Goal: Task Accomplishment & Management: Use online tool/utility

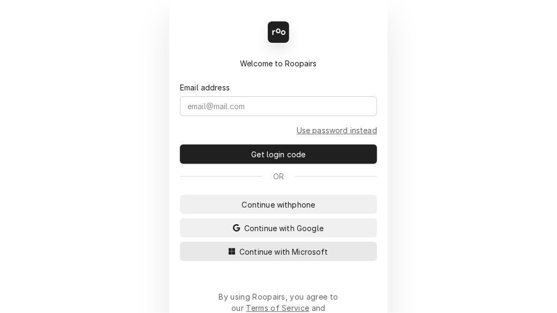
click at [287, 249] on span "Continue with Microsoft" at bounding box center [283, 251] width 93 height 11
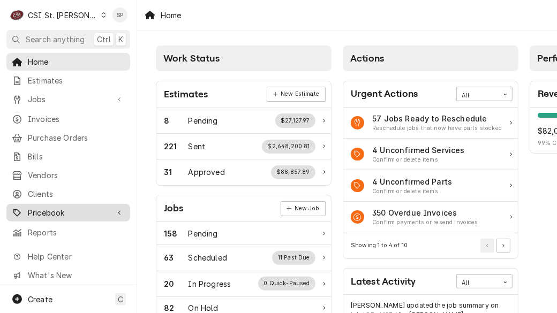
click at [121, 209] on div "Dynamic Content Wrapper" at bounding box center [119, 213] width 11 height 11
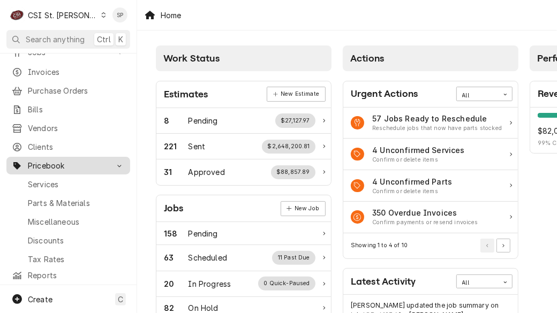
scroll to position [64, 0]
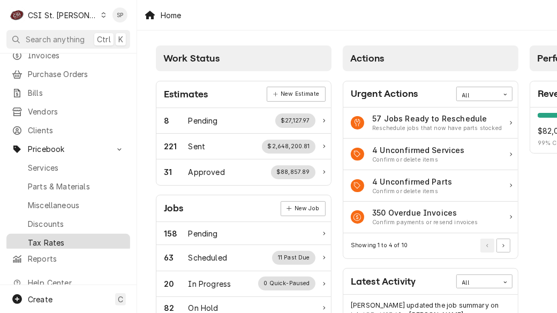
click at [109, 237] on span "Tax Rates" at bounding box center [76, 242] width 97 height 11
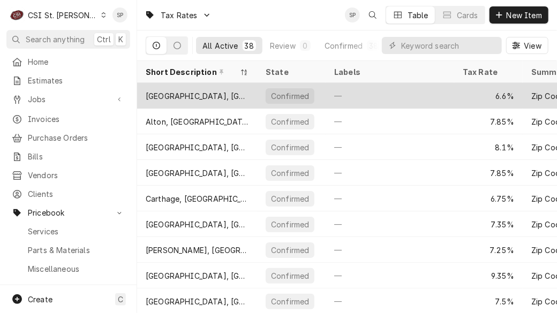
click at [299, 97] on div "Confirmed" at bounding box center [290, 96] width 40 height 11
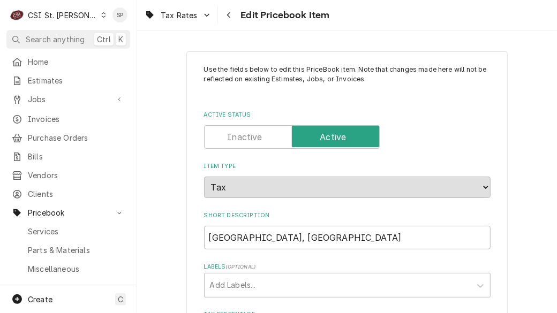
type textarea "x"
click at [229, 14] on icon "Navigate back" at bounding box center [229, 14] width 5 height 7
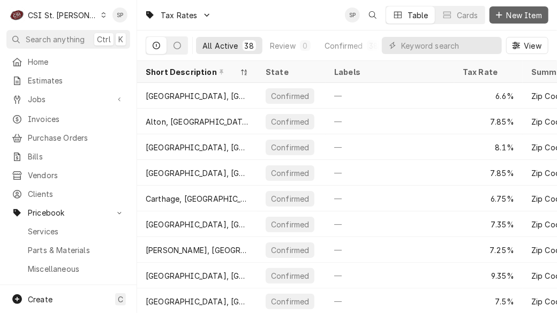
click at [517, 16] on span "New Item" at bounding box center [525, 15] width 40 height 11
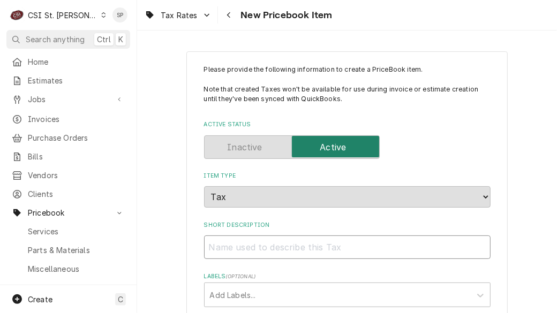
click at [236, 249] on input "Short Description" at bounding box center [347, 248] width 287 height 24
type textarea "x"
type input "M"
type textarea "x"
type input "Mo"
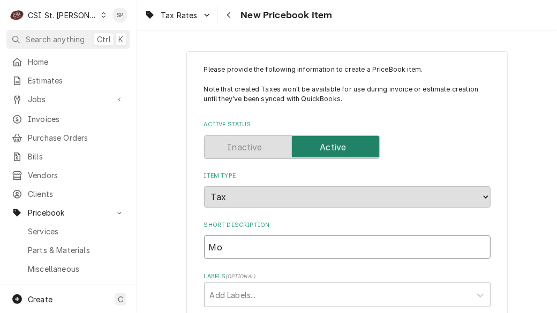
type textarea "x"
type input "Mou"
type textarea "x"
type input "Mount"
type textarea "x"
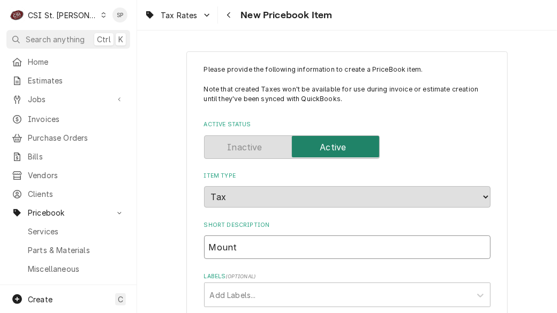
type input "Mount"
type textarea "x"
type input "Mount V"
type textarea "x"
type input "Mount Ve"
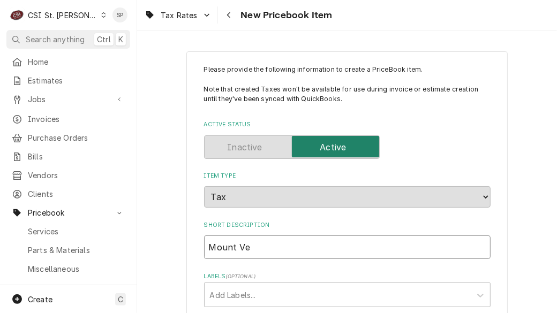
type textarea "x"
type input "Mount Ver"
type textarea "x"
type input "Mount Vern"
type textarea "x"
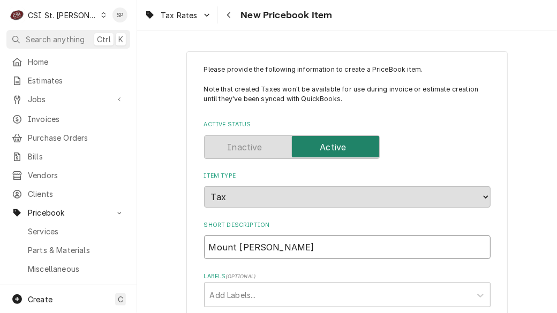
type input "Mount Vernon"
type textarea "x"
type input "Mount Vernon,"
type textarea "x"
type input "Mount Vernon,"
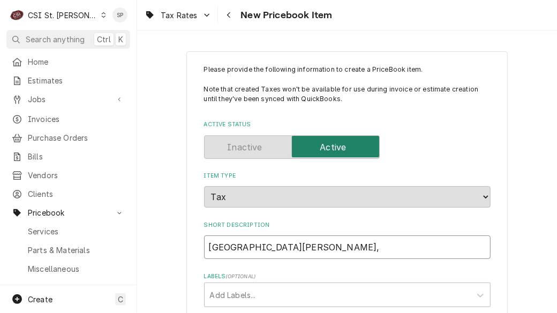
type textarea "x"
type input "Mount Vernon, I"
type textarea "x"
type input "Mount Vernon, IL"
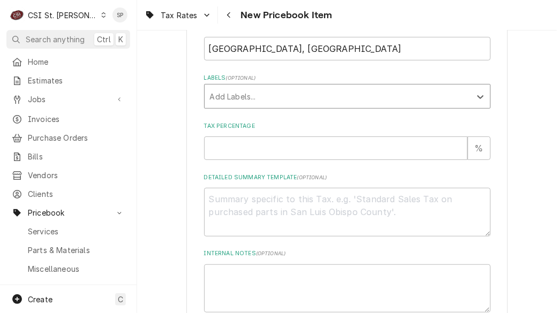
scroll to position [202, 0]
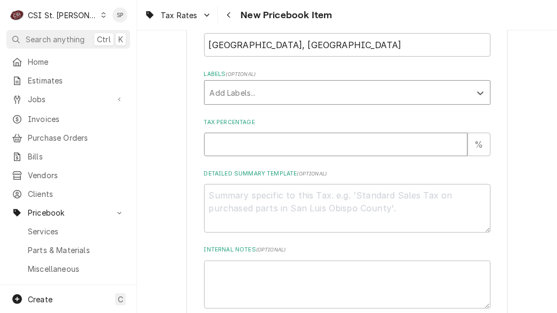
click at [343, 142] on input "Tax Percentage" at bounding box center [336, 145] width 264 height 24
type textarea "x"
type input "8"
type textarea "x"
type input "8.5"
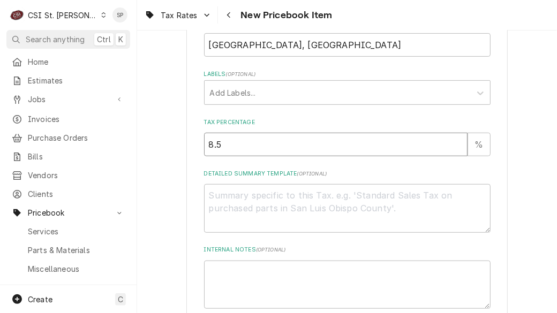
type textarea "x"
type input "8"
type textarea "x"
type input "9"
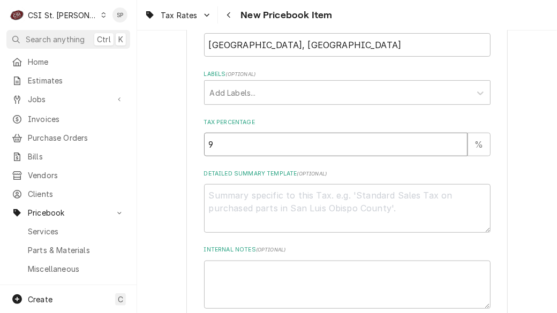
type textarea "x"
type input "9.5"
type textarea "x"
type textarea "Z"
type textarea "x"
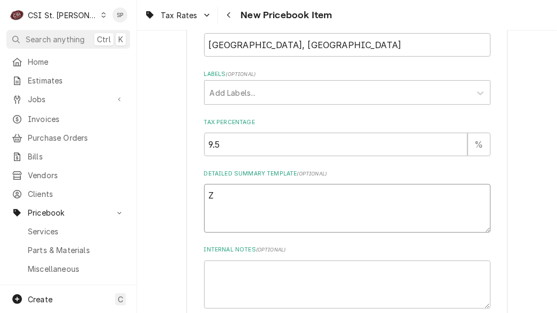
type textarea "Zi"
type textarea "x"
type textarea "Zip"
type textarea "x"
type textarea "Zip"
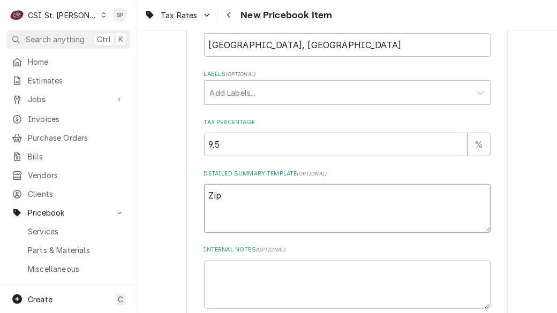
type textarea "x"
type textarea "Zip C"
type textarea "x"
type textarea "Zip Cod"
type textarea "x"
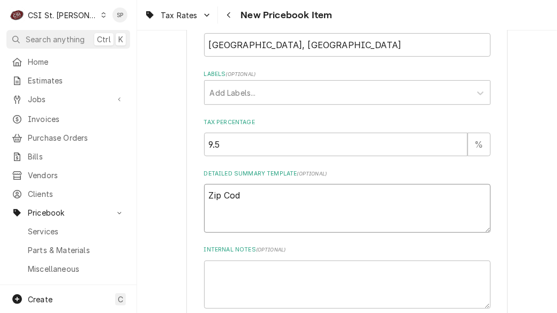
type textarea "Zip Code"
type textarea "x"
type textarea "Zip Codes"
type textarea "x"
type textarea "Zip Codes("
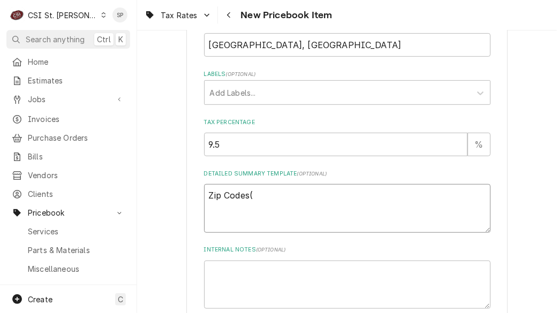
type textarea "x"
type textarea "Zip Codes"
type textarea "x"
type textarea "Zip Code"
type textarea "x"
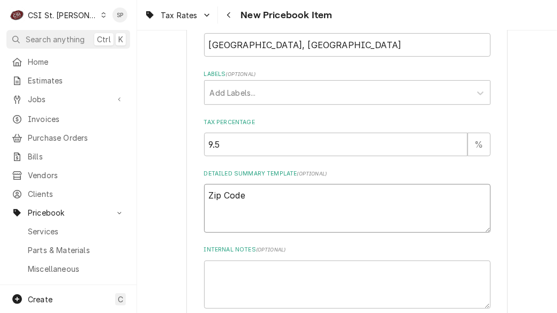
type textarea "Zip Code("
type textarea "x"
type textarea "Zip Code(s"
type textarea "x"
type textarea "Zip Code(s)"
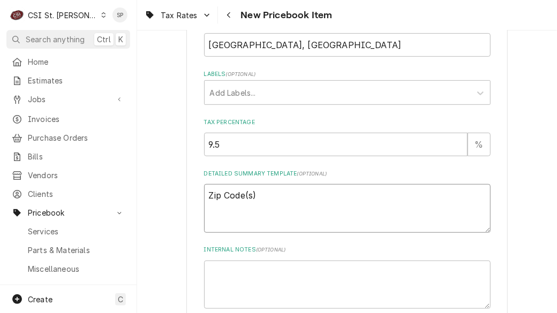
type textarea "x"
type textarea "Zip Code(s):"
type textarea "x"
type textarea "Zip Code(s):"
type textarea "x"
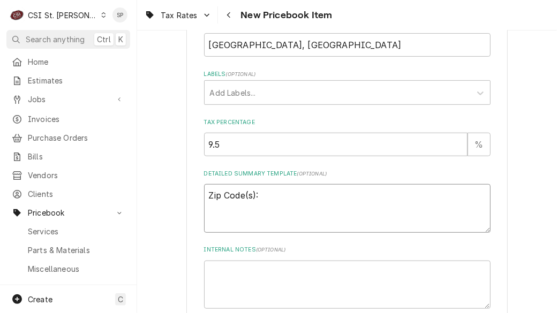
type textarea "Zip Code(s): 6"
type textarea "x"
type textarea "Zip Code(s): 6287"
type textarea "x"
type textarea "Zip Code(s): 62876"
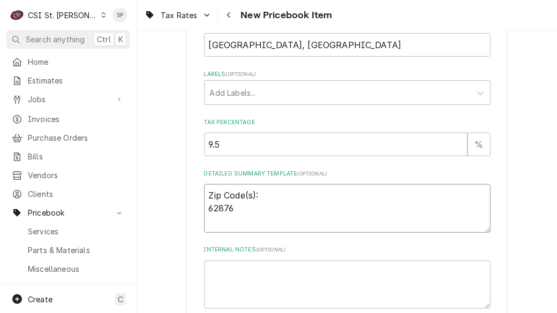
type textarea "x"
type textarea "Zip Code(s): 628762"
type textarea "x"
type textarea "Zip Code(s): 628762="
type textarea "x"
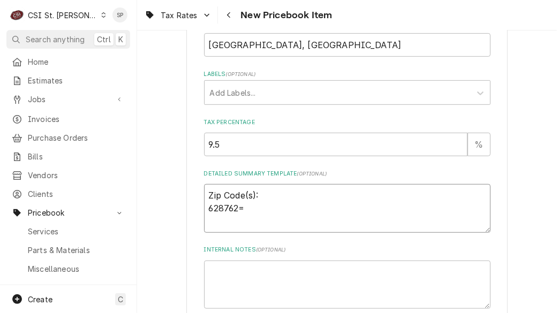
type textarea "Zip Code(s): 628762=="
type textarea "x"
type textarea "Zip Code(s): 628762==="
type textarea "x"
type textarea "Zip Code(s): 628762===="
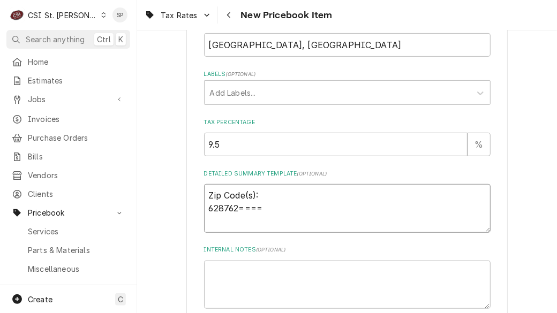
type textarea "x"
type textarea "Zip Code(s): 628762==="
type textarea "x"
type textarea "Zip Code(s): 628762=="
type textarea "x"
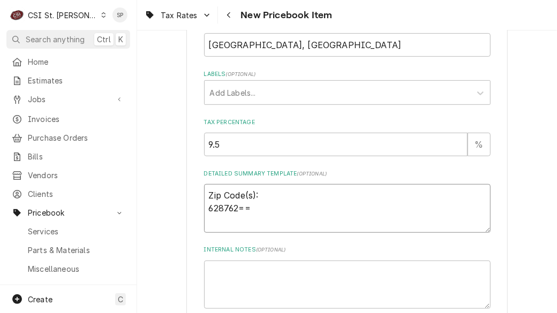
type textarea "Zip Code(s): 628762="
type textarea "x"
type textarea "Zip Code(s): 628762"
type textarea "x"
type textarea "Zip Code(s): 62876"
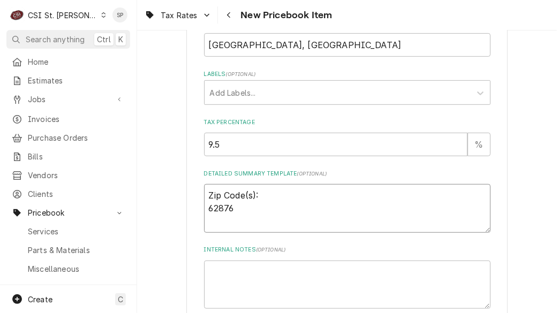
type textarea "x"
type textarea "Zip Code(s): 6287"
type textarea "x"
type textarea "Zip Code(s): 628"
type textarea "x"
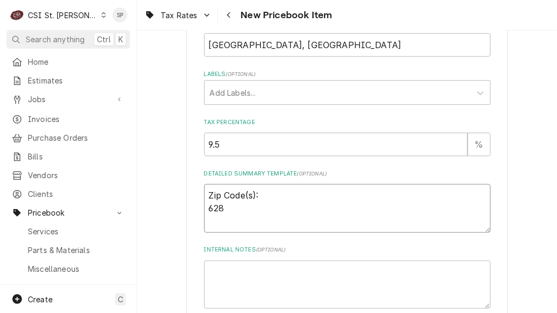
type textarea "Zip Code(s): 6286"
type textarea "x"
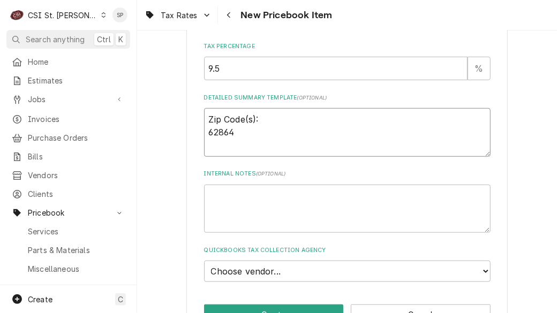
scroll to position [312, 0]
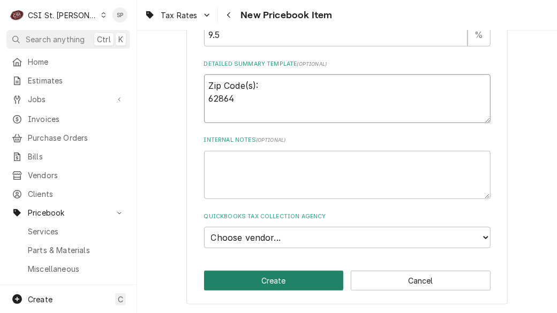
type textarea "Zip Code(s): 62864"
click at [285, 279] on button "Create" at bounding box center [274, 281] width 140 height 20
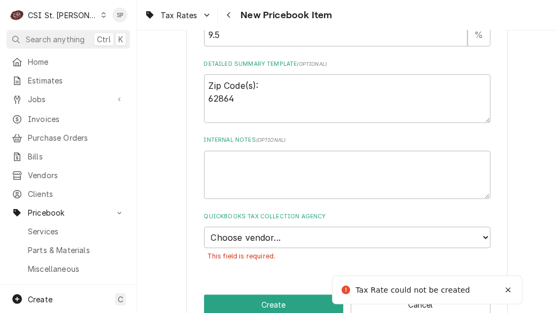
type textarea "x"
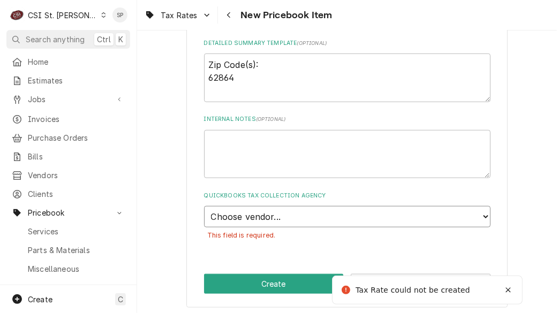
click at [306, 213] on select "Choose vendor... 1000BULBS.COM 1527 1515 DESIGN 1518 1ST LINE EQUIPMENT 1268 3W…" at bounding box center [347, 216] width 287 height 21
select select "68F0000-1030653672"
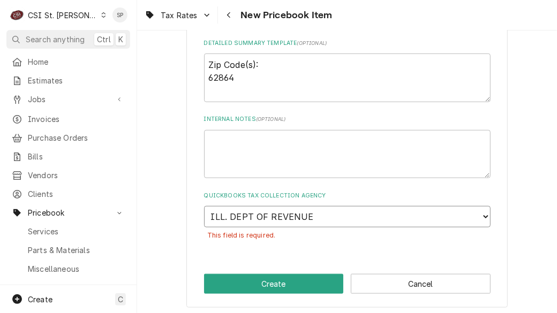
click at [204, 206] on select "Choose vendor... 1000BULBS.COM 1527 1515 DESIGN 1518 1ST LINE EQUIPMENT 1268 3W…" at bounding box center [347, 216] width 287 height 21
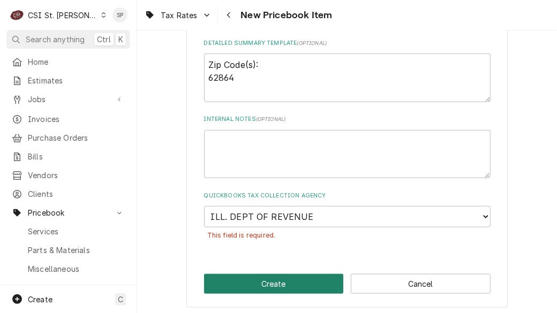
click at [283, 281] on button "Create" at bounding box center [274, 284] width 140 height 20
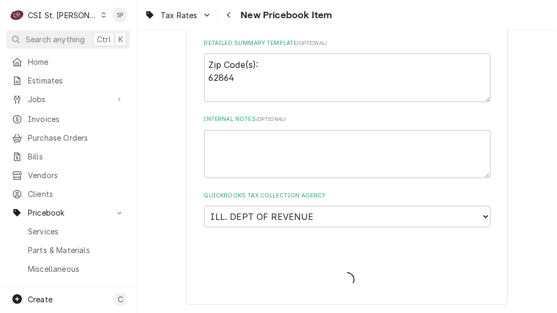
type textarea "x"
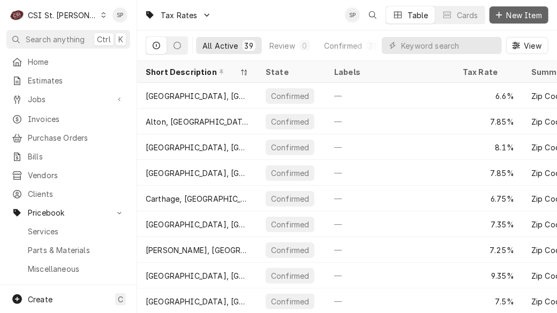
click at [522, 19] on span "New Item" at bounding box center [525, 15] width 40 height 11
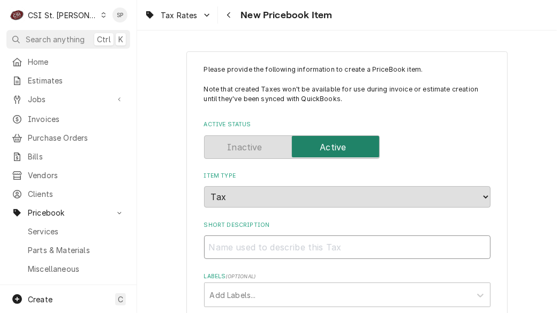
click at [236, 245] on input "Short Description" at bounding box center [347, 248] width 287 height 24
type textarea "x"
type input "c"
type textarea "x"
type input "ca"
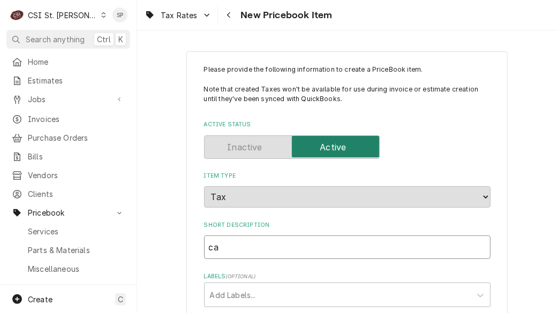
type textarea "x"
type input "car"
type textarea "x"
type input "car="
type textarea "x"
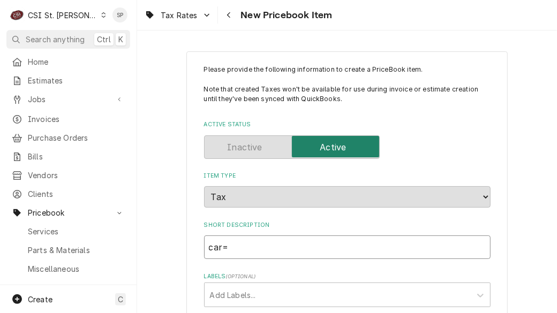
type input "car=="
type textarea "x"
type input "car==="
type textarea "x"
type input "car===="
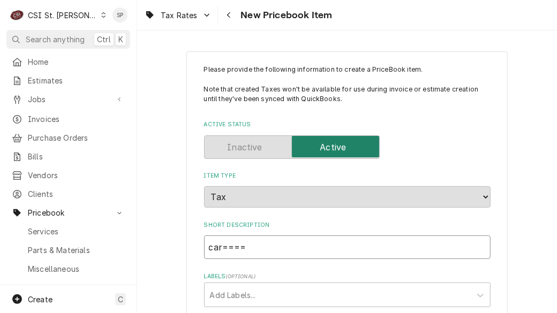
type textarea "x"
type input "car==="
type textarea "x"
type input "car=="
type textarea "x"
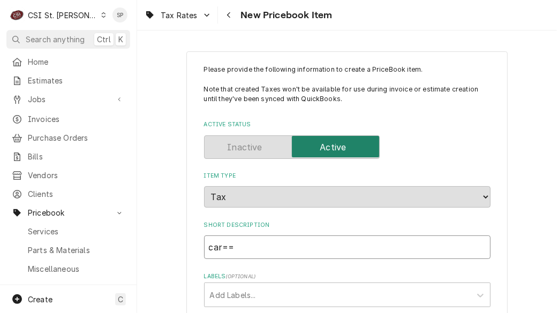
type input "car="
type textarea "x"
type input "car"
type textarea "x"
type input "ca"
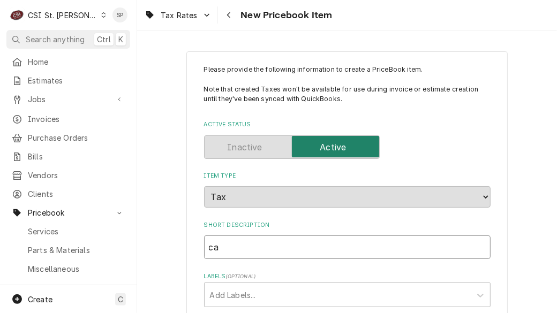
type textarea "x"
type input "c"
type textarea "x"
type input "C"
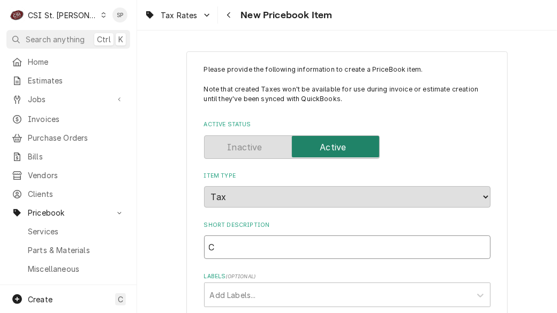
type textarea "x"
type input "Ca"
type textarea "x"
type input "Car"
type textarea "x"
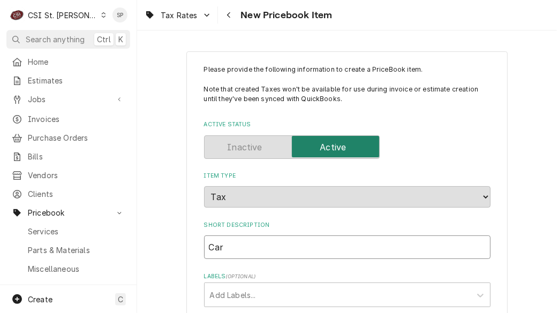
type input "Carb"
type textarea "x"
type input "Carbo"
type textarea "x"
type input "Carbond"
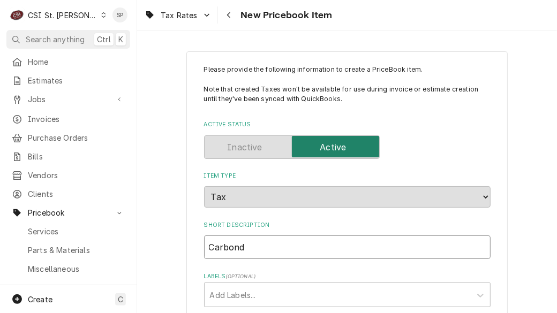
type textarea "x"
type input "Carbonda"
type textarea "x"
type input "Carbondal"
type textarea "x"
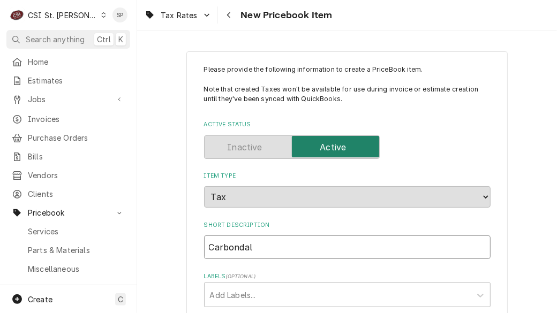
type input "Carbondale"
type textarea "x"
type input "Carbondale="
type textarea "x"
type input "Carbondale=="
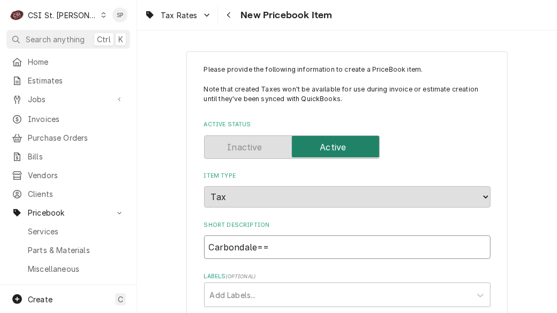
type textarea "x"
type input "Carbondale="
type textarea "x"
type input "Carbondale"
type textarea "x"
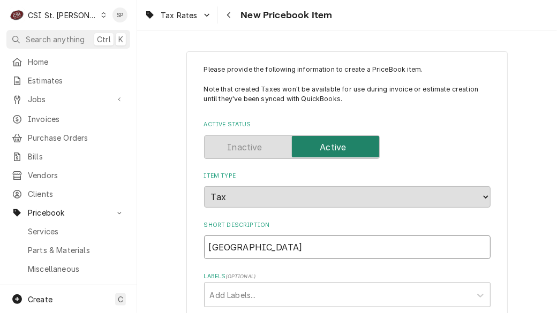
type input "Carbondale,"
type textarea "x"
type input "Carbondale,"
type textarea "x"
type input "Carbondale, I"
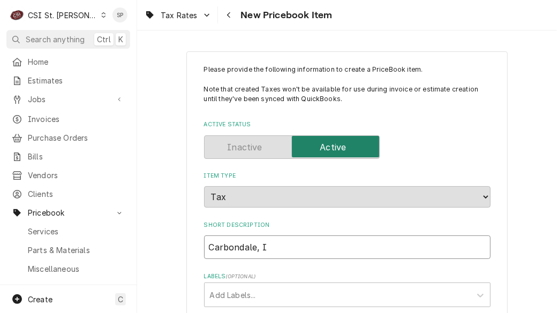
type textarea "x"
type input "[GEOGRAPHIC_DATA], [GEOGRAPHIC_DATA]"
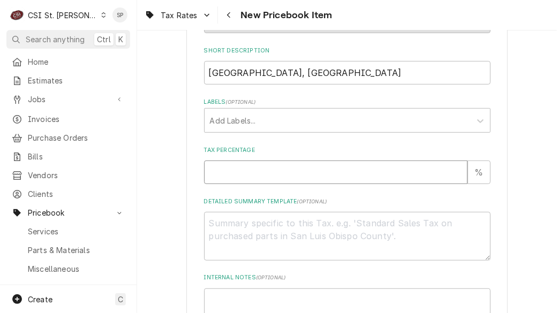
click at [213, 168] on input "Tax Percentage" at bounding box center [336, 173] width 264 height 24
type textarea "x"
type input "9"
type textarea "x"
type input "9.7"
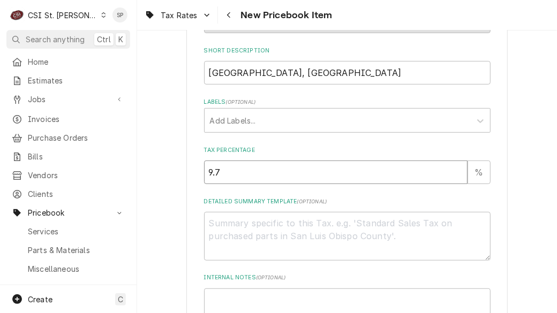
type textarea "x"
type input "9.75"
type textarea "x"
type textarea "C"
type textarea "x"
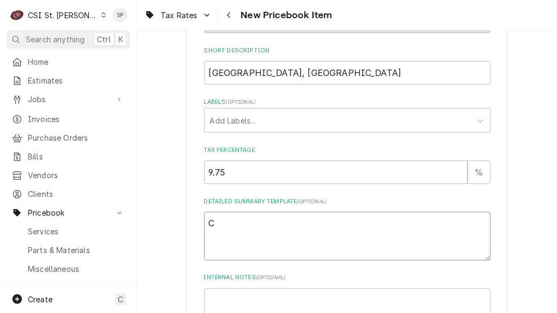
type textarea "C="
type textarea "x"
type textarea "C"
type textarea "x"
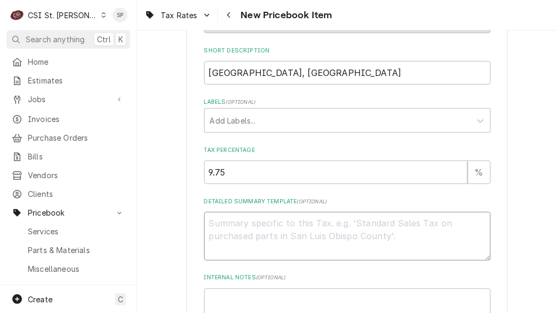
type textarea "Z"
type textarea "x"
type textarea "Zi"
type textarea "x"
type textarea "Zip"
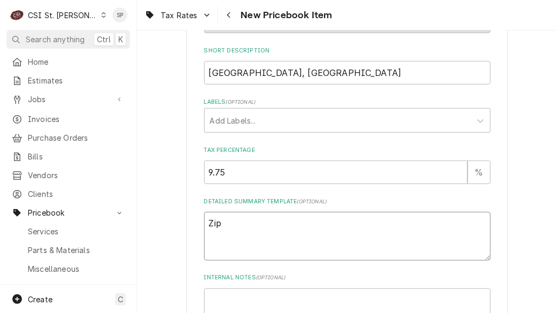
type textarea "x"
type textarea "Zip"
type textarea "x"
type textarea "Zip C"
type textarea "x"
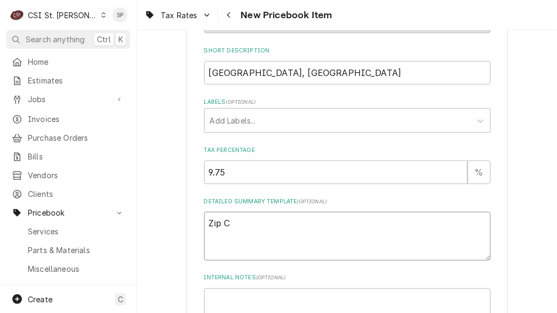
type textarea "Zip Co"
type textarea "x"
type textarea "Zip Cod"
type textarea "x"
type textarea "Zip Code"
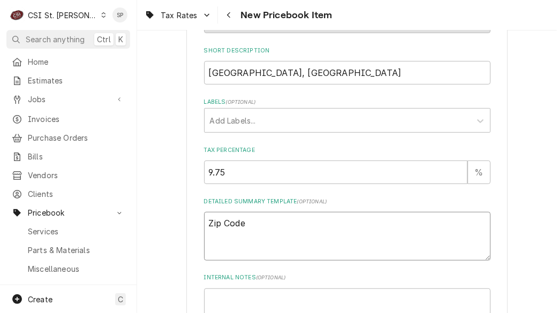
type textarea "x"
type textarea "Zip Codes"
type textarea "x"
type textarea "Zip Codes="
type textarea "x"
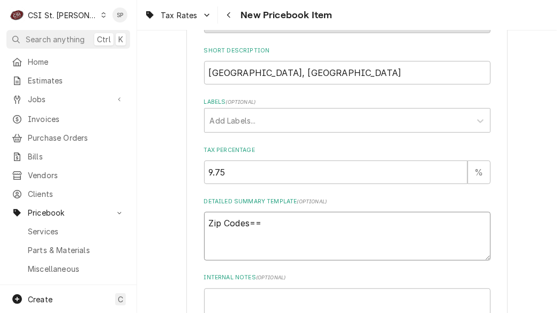
type textarea "Zip Codes==="
type textarea "x"
type textarea "Zip Codes=="
type textarea "x"
type textarea "Zip Codes="
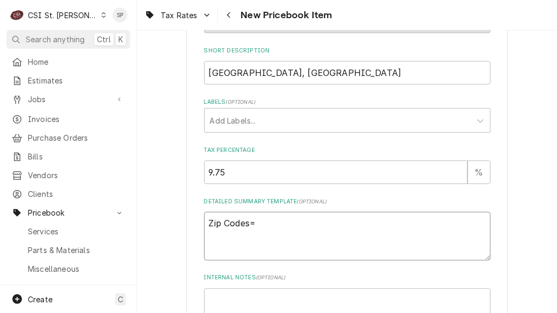
type textarea "x"
type textarea "Zip Codes"
type textarea "x"
type textarea "Zip Code"
type textarea "x"
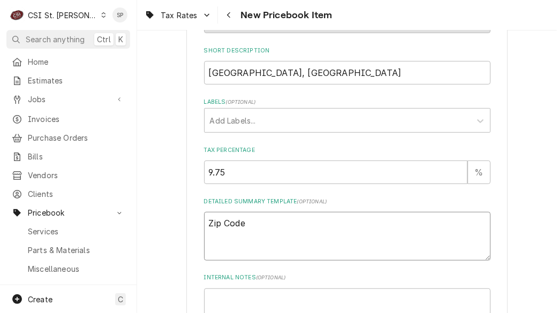
type textarea "Zip Code("
type textarea "x"
type textarea "Zip Code(s"
type textarea "x"
type textarea "Zip Code(s)"
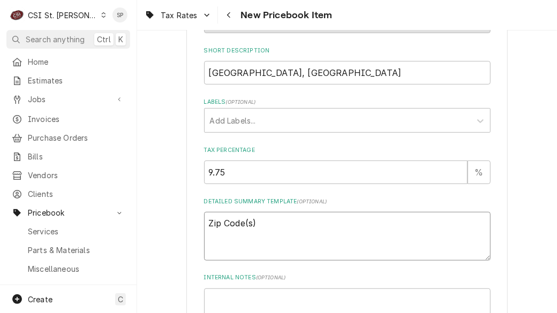
type textarea "x"
type textarea "Zip Code(s):"
type textarea "x"
type textarea "Zip Code(s):"
type textarea "x"
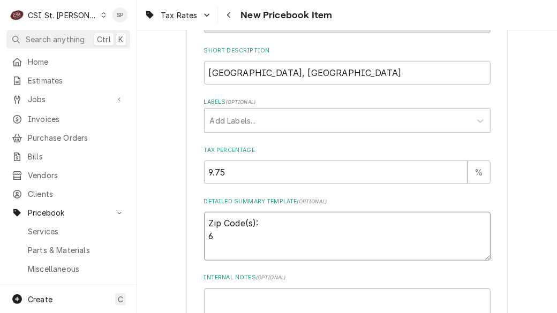
type textarea "Zip Code(s): 62"
type textarea "x"
type textarea "Zip Code(s): 629"
type textarea "x"
type textarea "Zip Code(s): 62901"
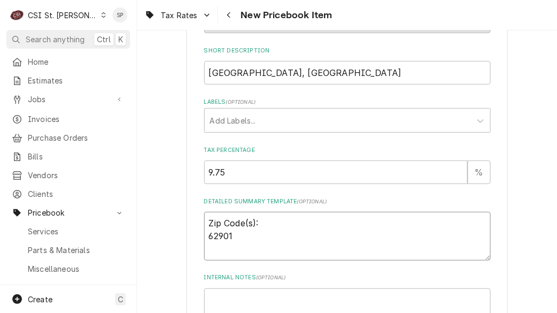
type textarea "x"
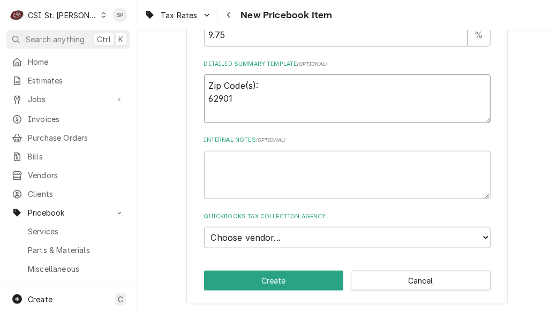
type textarea "Zip Code(s): 62901"
click at [264, 239] on select "Choose vendor... 1000BULBS.COM 1527 1515 DESIGN 1518 1ST LINE EQUIPMENT 1268 3W…" at bounding box center [347, 237] width 287 height 21
select select "68F0000-1030653672"
click at [204, 227] on select "Choose vendor... 1000BULBS.COM 1527 1515 DESIGN 1518 1ST LINE EQUIPMENT 1268 3W…" at bounding box center [347, 237] width 287 height 21
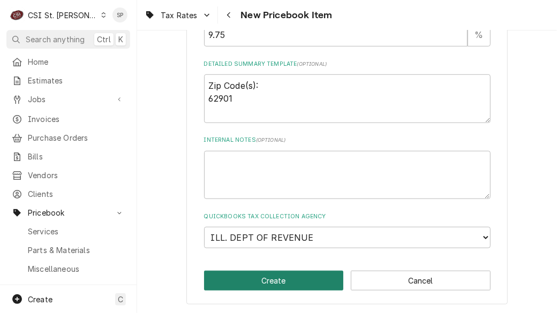
click at [271, 279] on button "Create" at bounding box center [274, 281] width 140 height 20
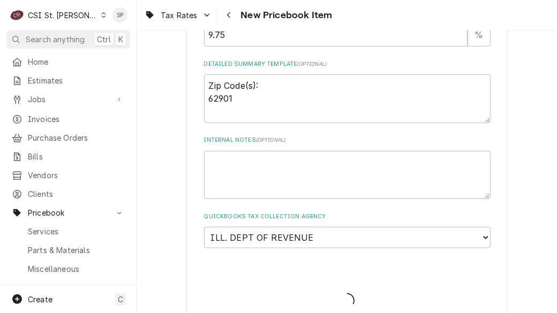
type textarea "x"
